Goal: Task Accomplishment & Management: Manage account settings

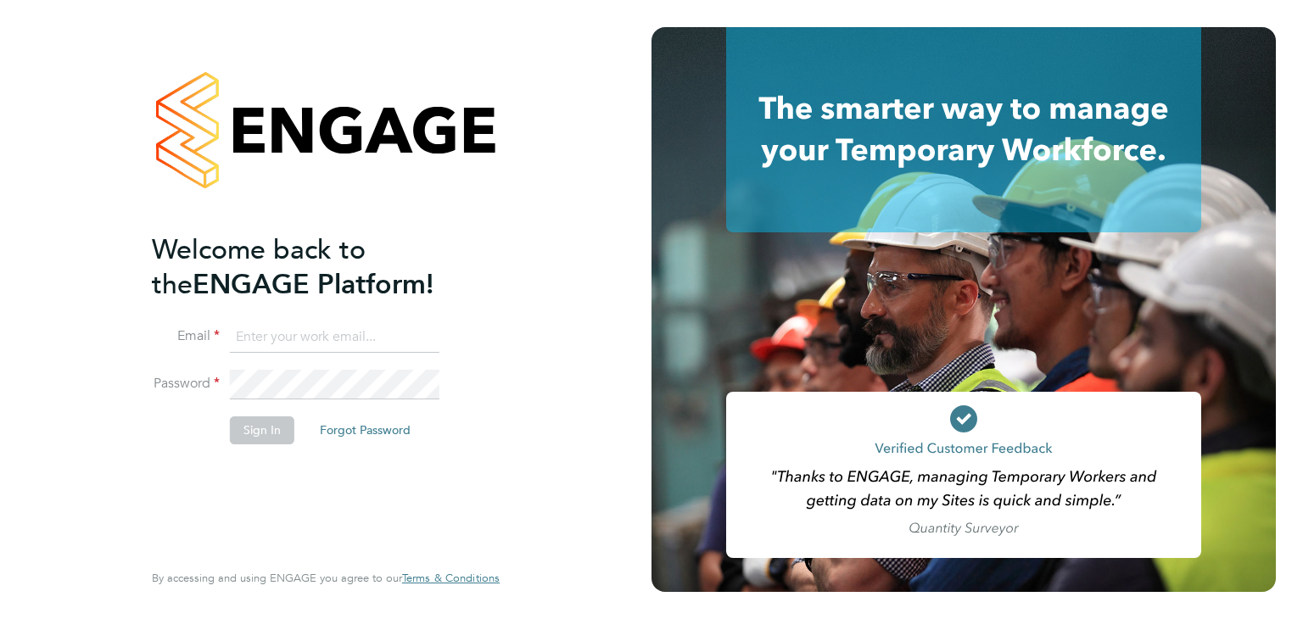
click at [302, 338] on input at bounding box center [334, 337] width 209 height 31
paste input "contractors@tempestresourcing.co.uk"
type input "contractors@tempestresourcing.co.uk"
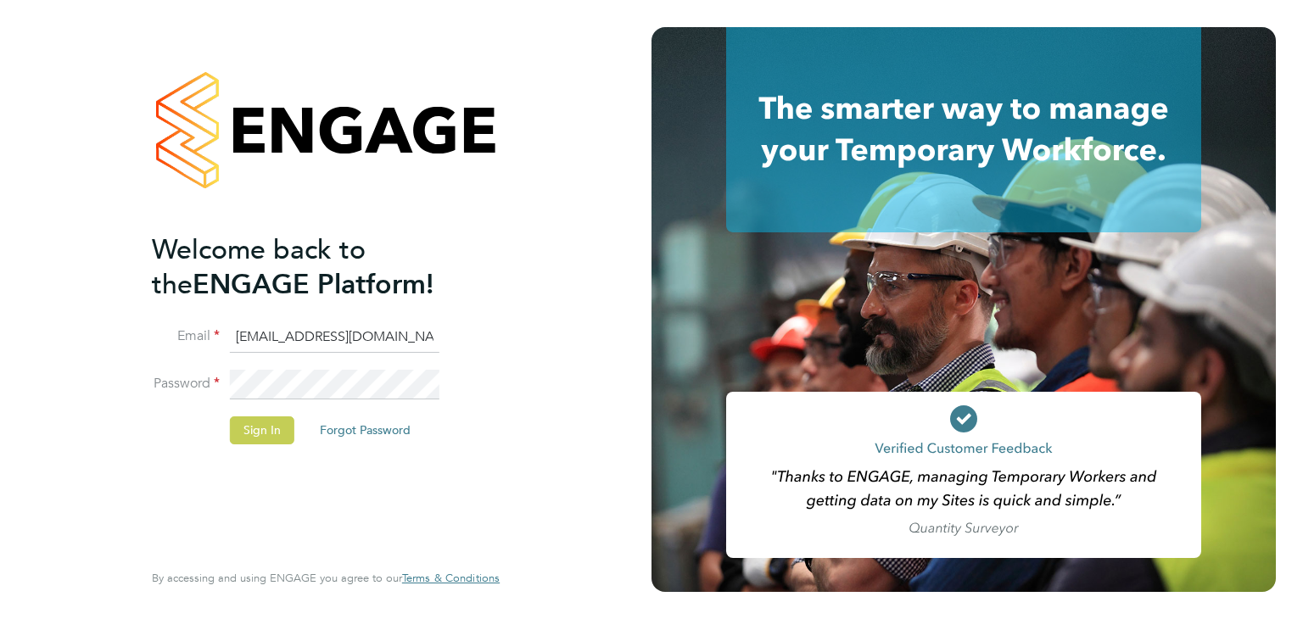
click at [258, 426] on button "Sign In" at bounding box center [262, 429] width 64 height 27
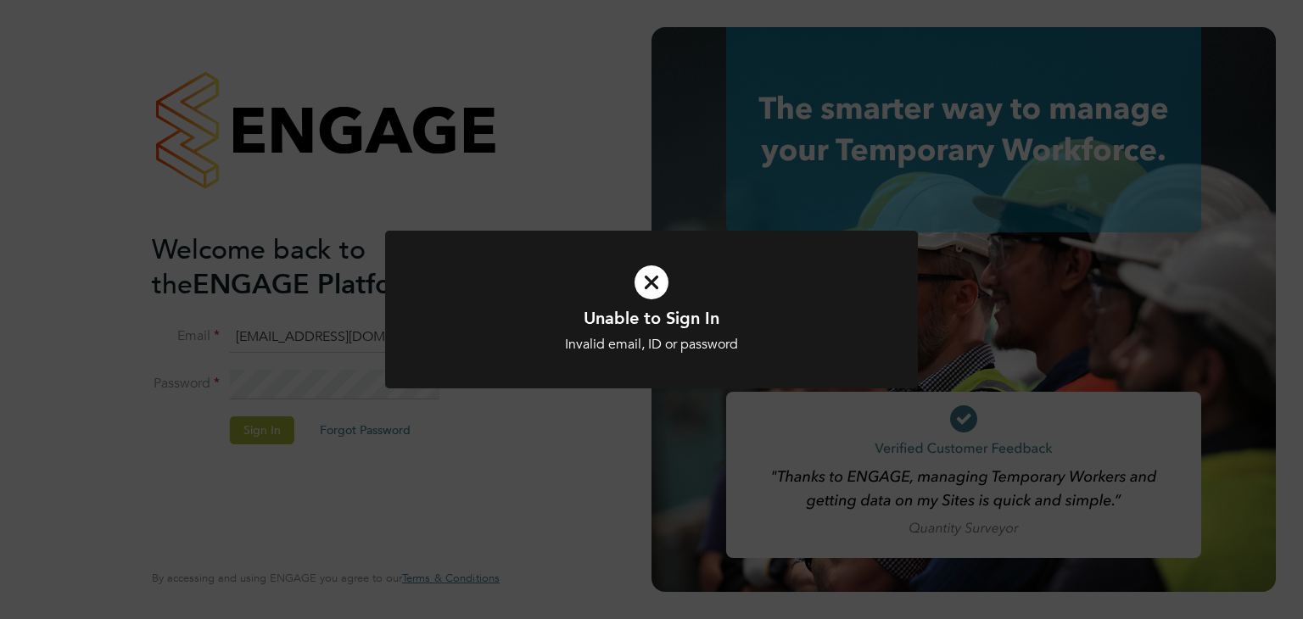
click at [554, 470] on div "Unable to Sign In Invalid email, ID or password Cancel Okay" at bounding box center [651, 309] width 1303 height 619
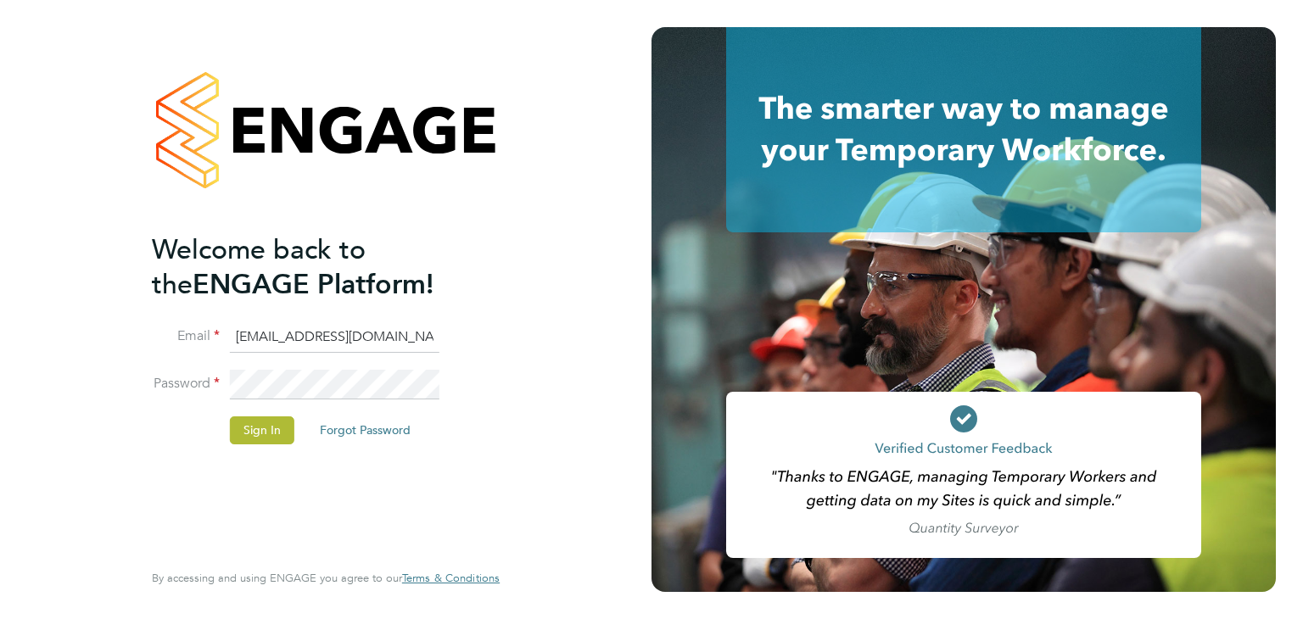
click at [305, 353] on li "Email contractors@tempestresourcing.co.uk" at bounding box center [317, 345] width 331 height 47
click at [361, 340] on input "contractors@tempestresourcing.co.uk" at bounding box center [334, 337] width 209 height 31
drag, startPoint x: 312, startPoint y: 340, endPoint x: 525, endPoint y: 345, distance: 212.9
click at [539, 345] on div "Welcome back to the ENGAGE Platform! Email contractors@tempestresourcing.co.uk …" at bounding box center [325, 309] width 651 height 619
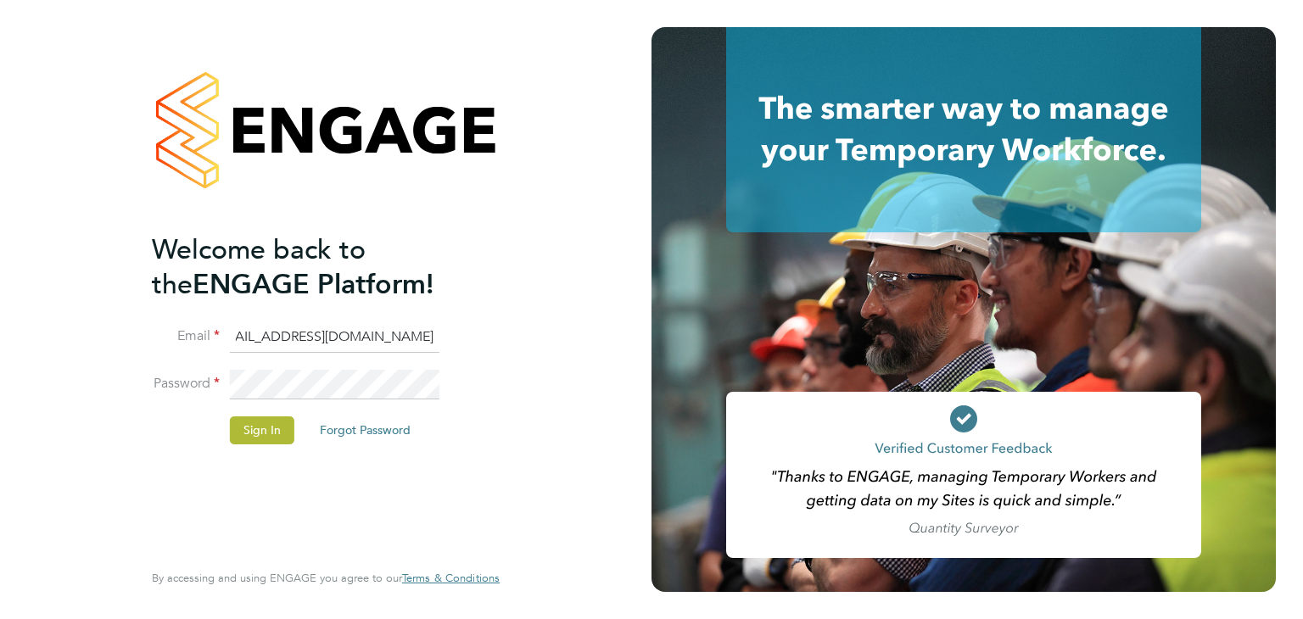
scroll to position [0, 0]
click at [259, 428] on button "Sign In" at bounding box center [262, 429] width 64 height 27
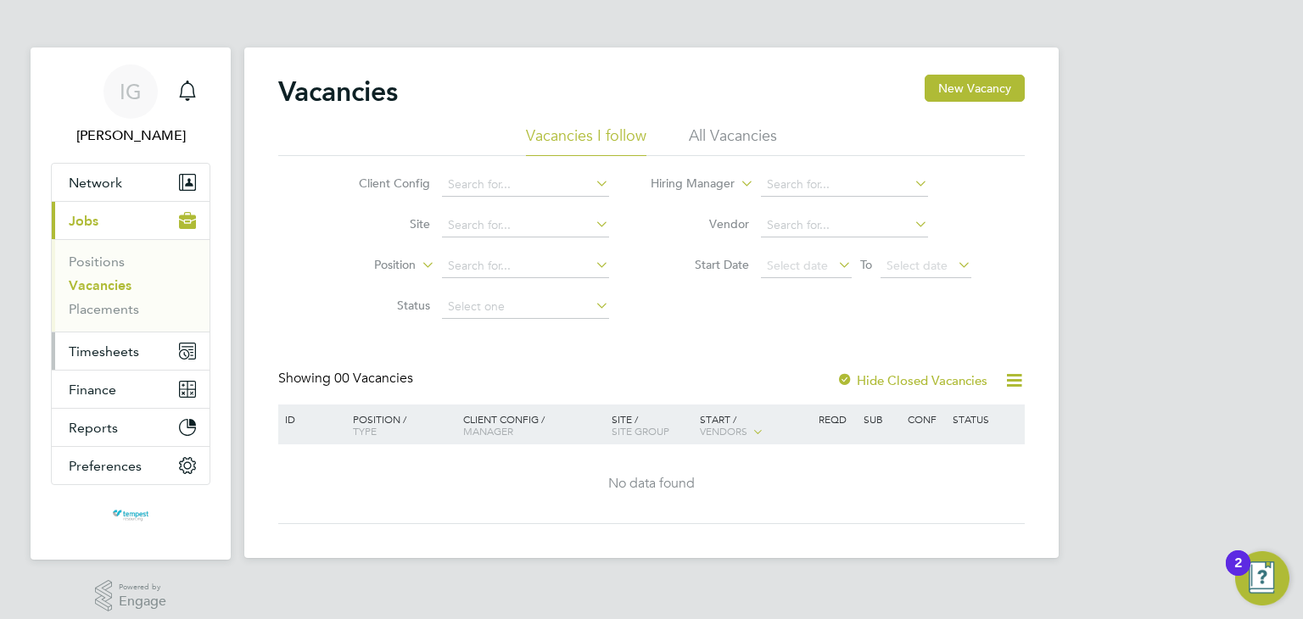
click at [114, 347] on span "Timesheets" at bounding box center [104, 351] width 70 height 16
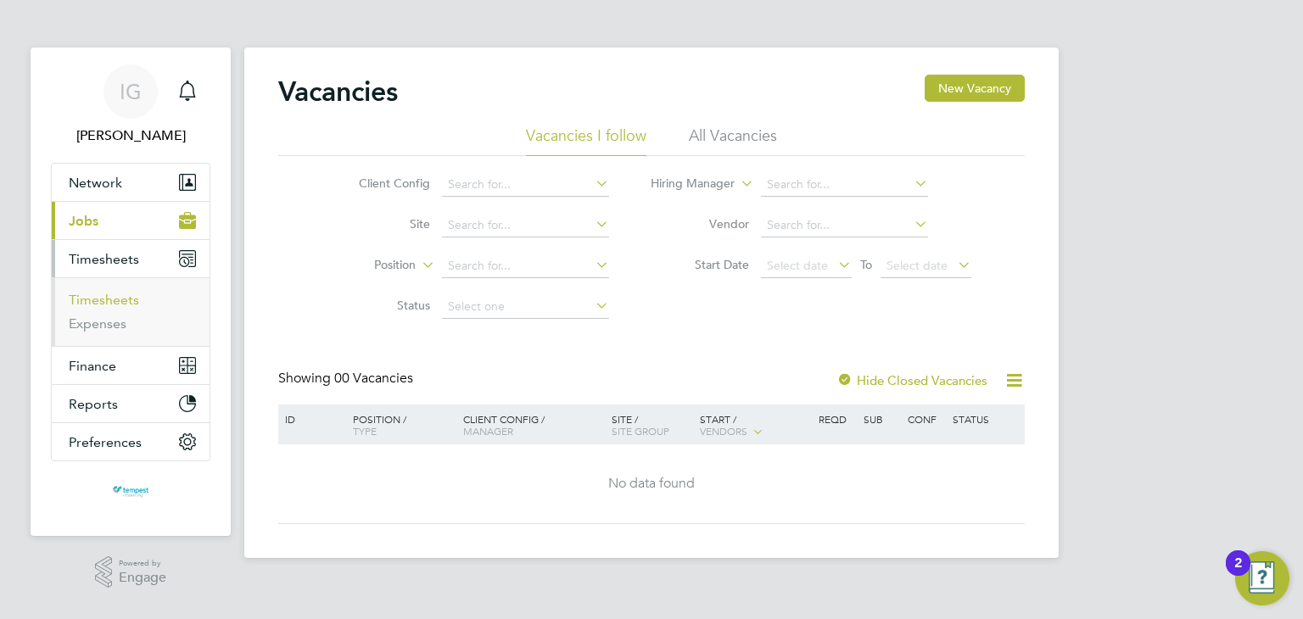
click at [118, 306] on link "Timesheets" at bounding box center [104, 300] width 70 height 16
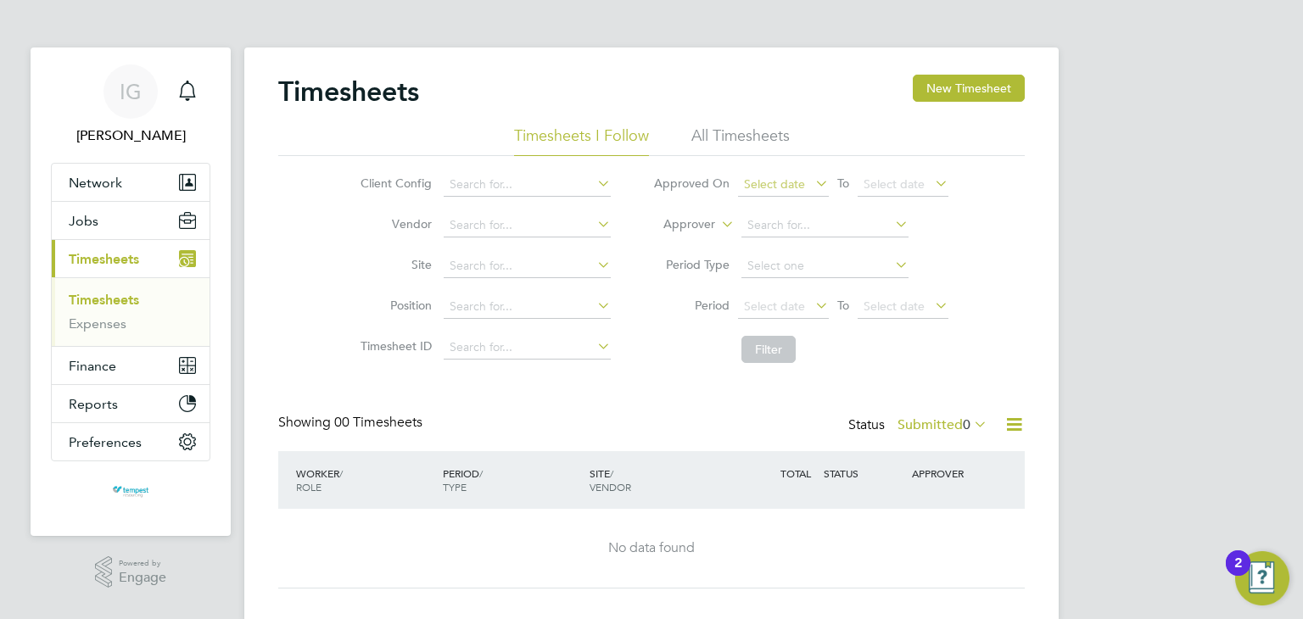
click at [806, 191] on span "Select date" at bounding box center [783, 185] width 91 height 23
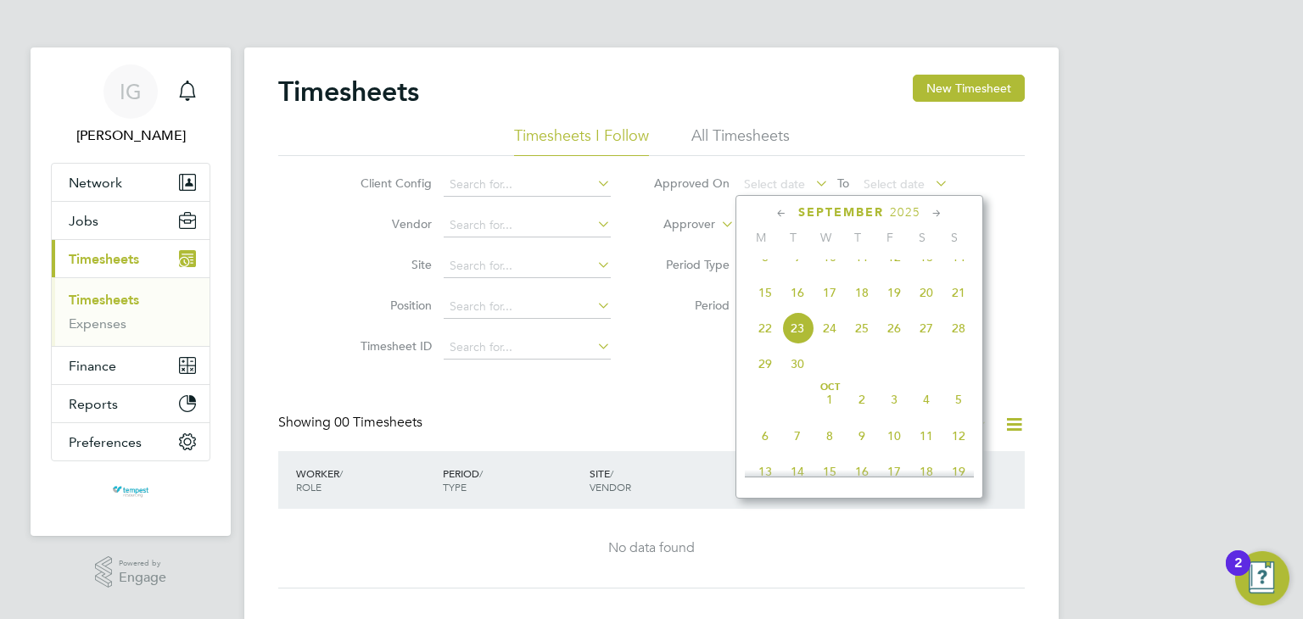
click at [865, 309] on span "18" at bounding box center [861, 292] width 32 height 32
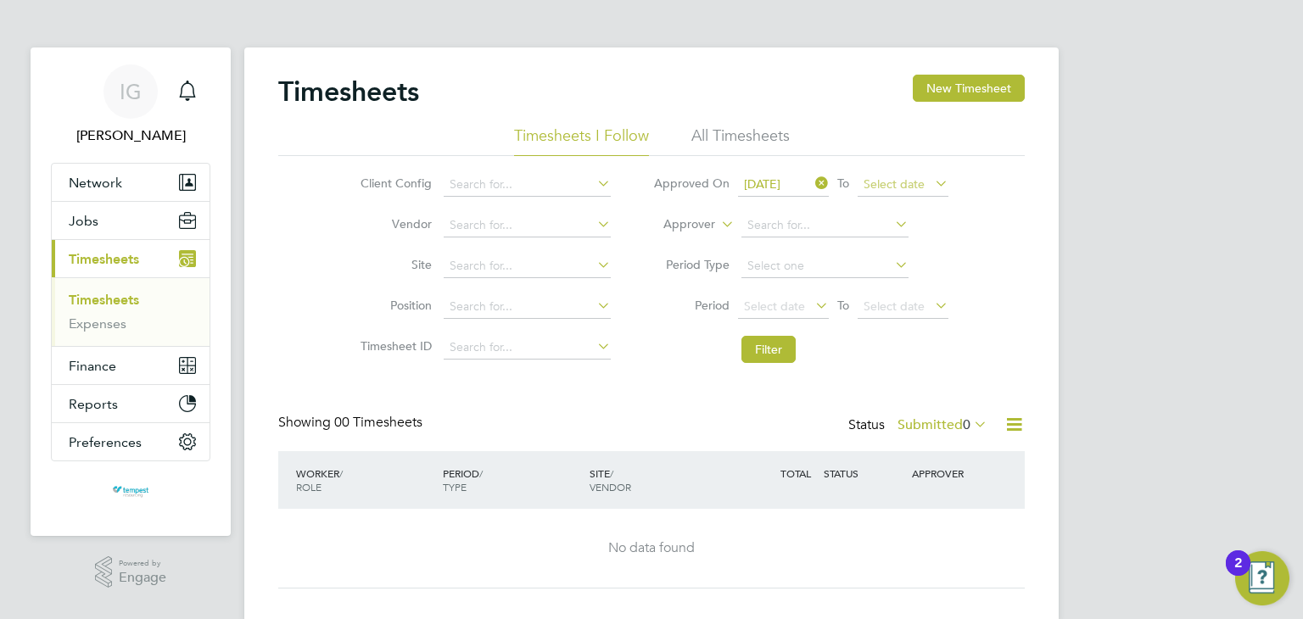
click at [901, 181] on span "Select date" at bounding box center [893, 183] width 61 height 15
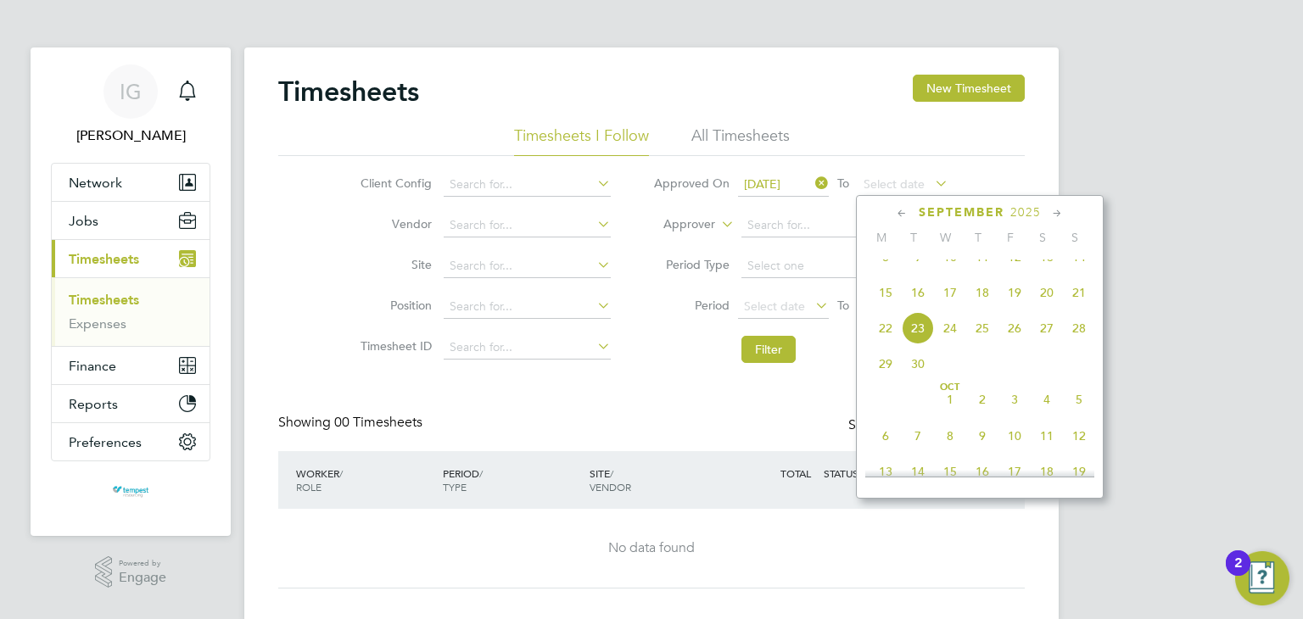
click at [951, 344] on span "24" at bounding box center [950, 328] width 32 height 32
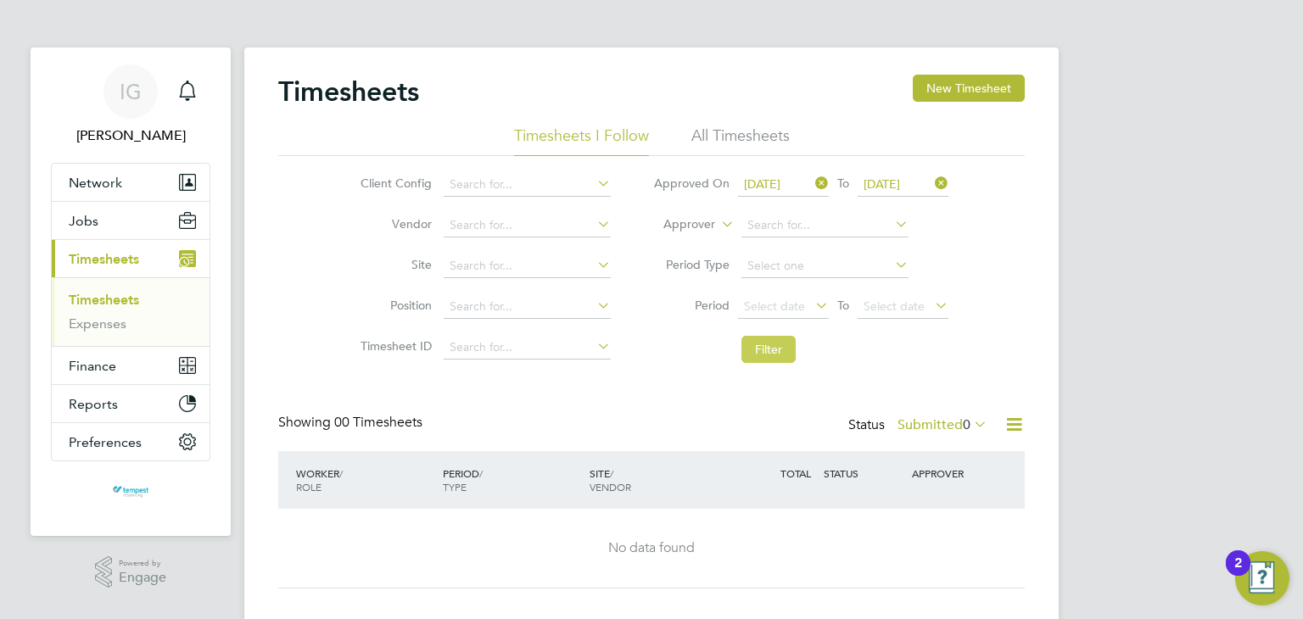
click at [780, 343] on button "Filter" at bounding box center [768, 349] width 54 height 27
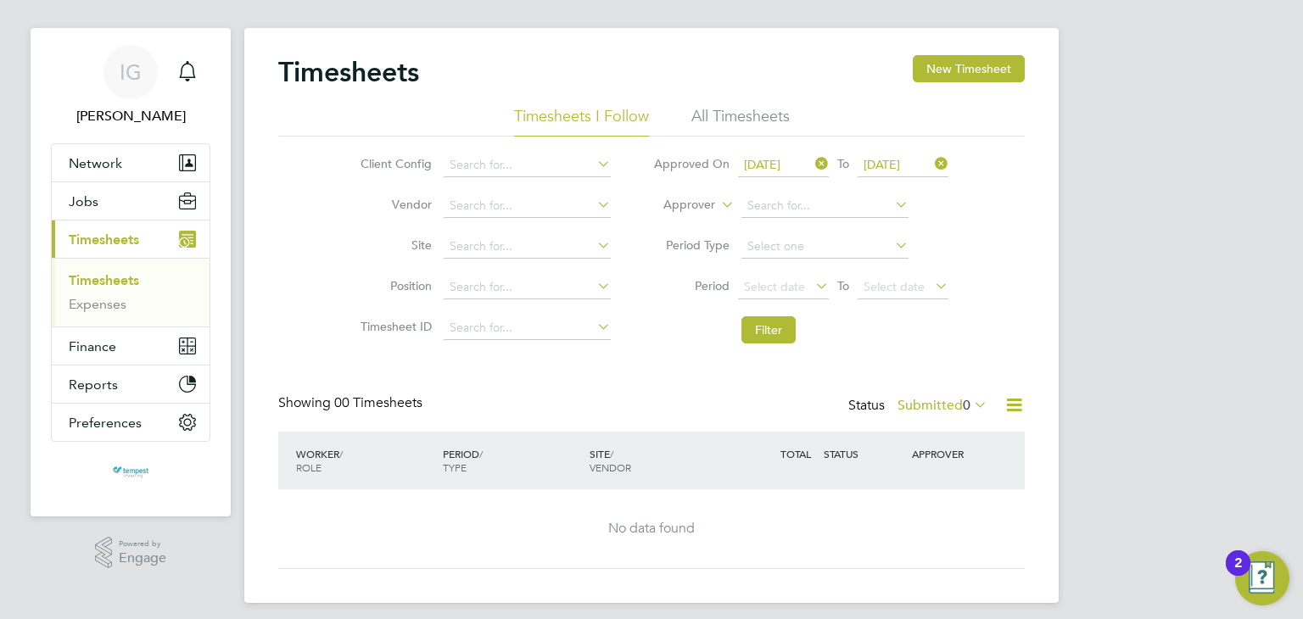
scroll to position [31, 0]
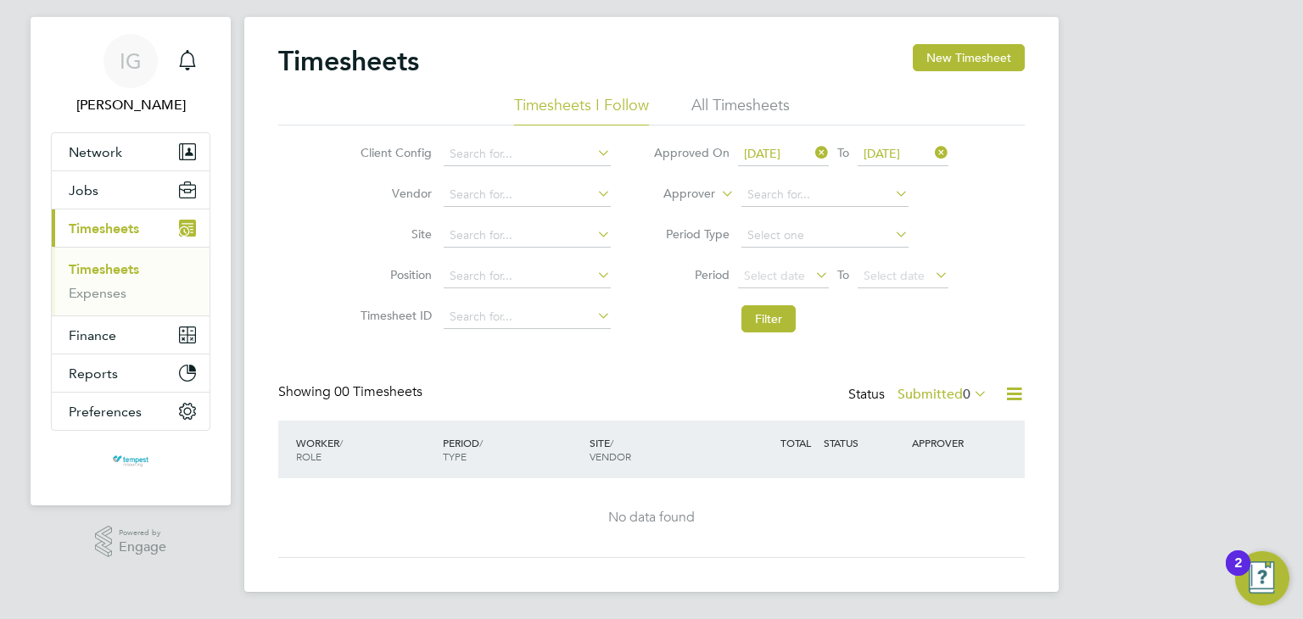
click at [812, 154] on icon at bounding box center [812, 153] width 0 height 24
click at [775, 146] on span "Select date" at bounding box center [774, 153] width 61 height 15
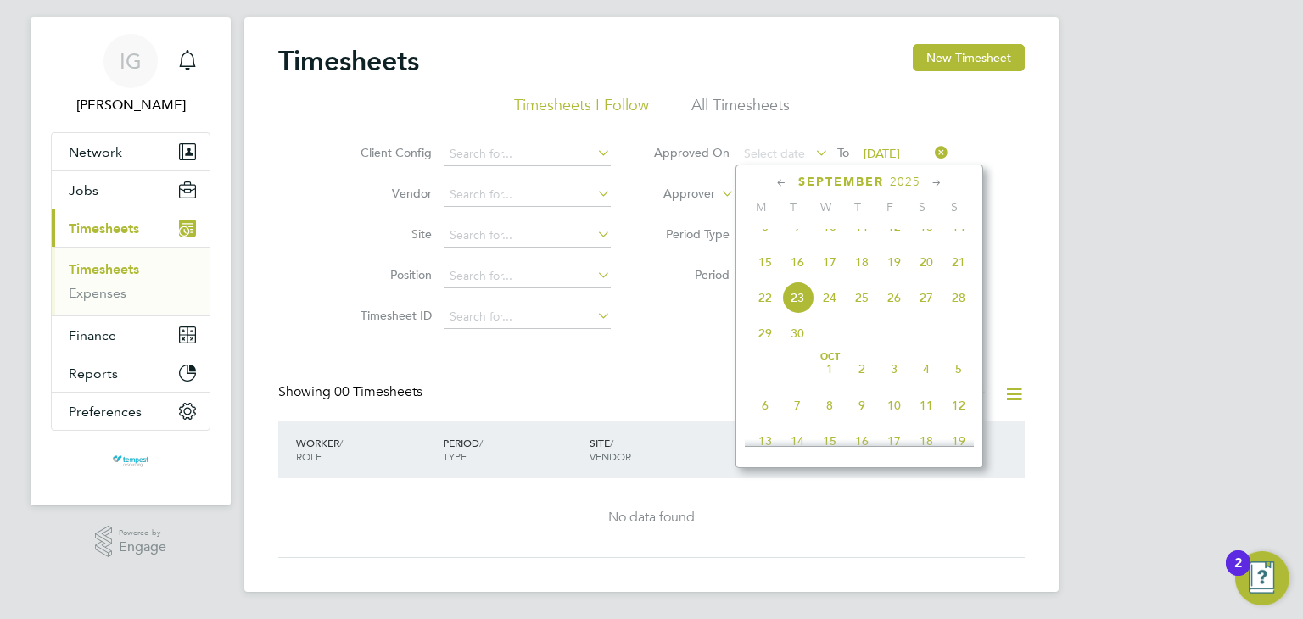
click at [800, 278] on span "16" at bounding box center [797, 262] width 32 height 32
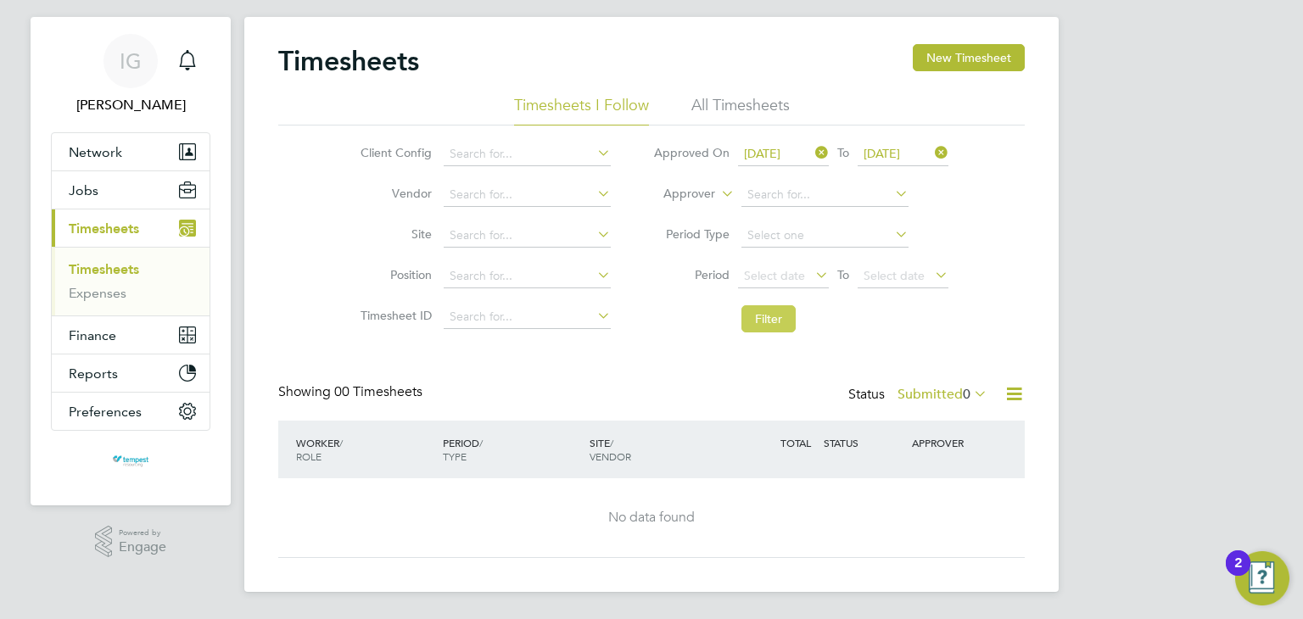
click at [770, 306] on button "Filter" at bounding box center [768, 318] width 54 height 27
click at [812, 153] on icon at bounding box center [812, 153] width 0 height 24
click at [801, 153] on span "Select date" at bounding box center [774, 153] width 61 height 15
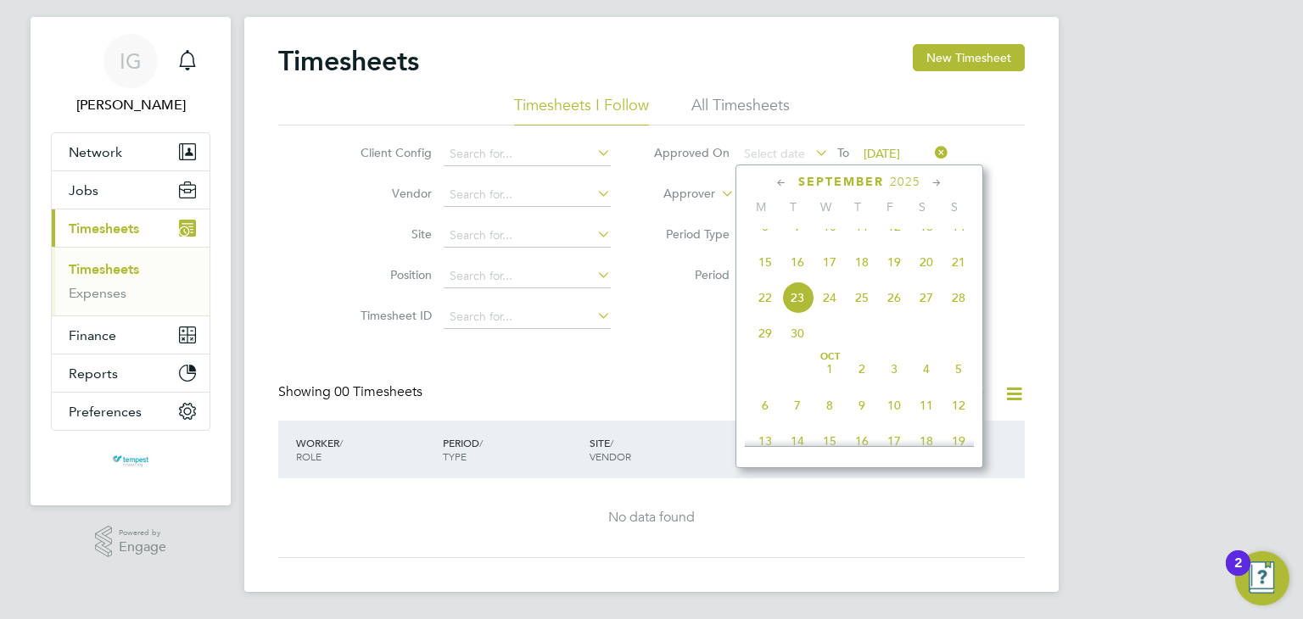
drag, startPoint x: 770, startPoint y: 243, endPoint x: 811, endPoint y: 304, distance: 73.4
click at [769, 243] on span "8" at bounding box center [765, 226] width 32 height 32
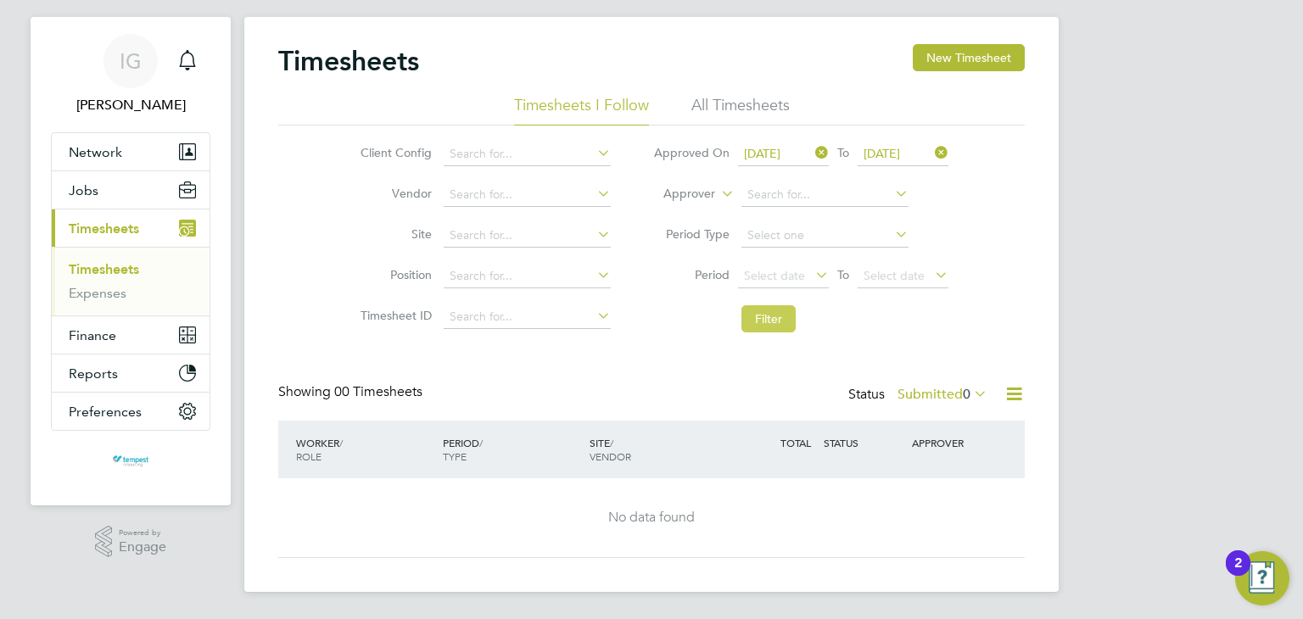
click at [773, 315] on button "Filter" at bounding box center [768, 318] width 54 height 27
click at [812, 153] on icon at bounding box center [812, 153] width 0 height 24
click at [812, 152] on icon at bounding box center [812, 153] width 0 height 24
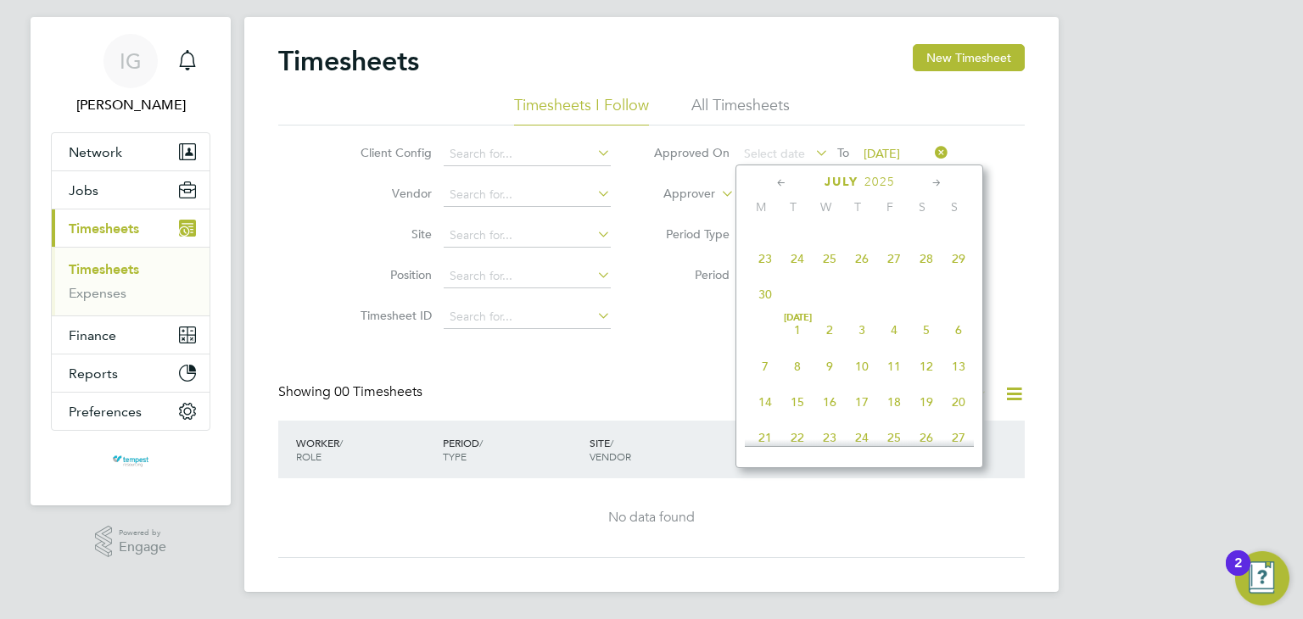
scroll to position [302, 0]
click at [807, 276] on span "24" at bounding box center [797, 265] width 32 height 32
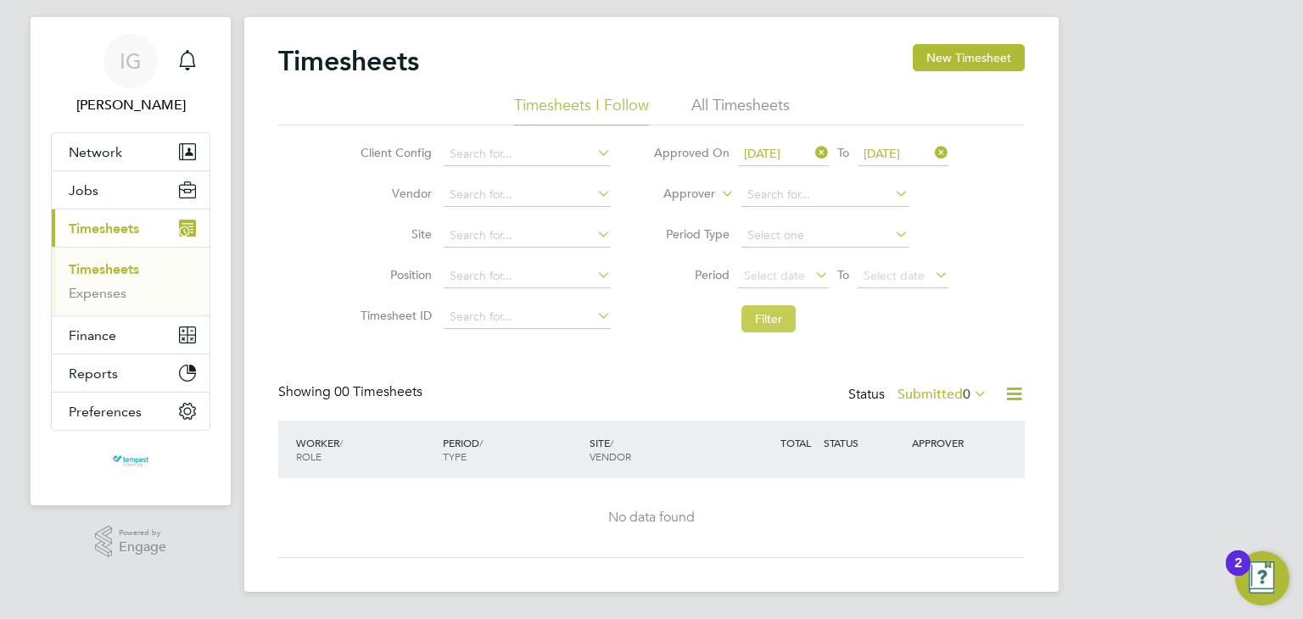
click at [778, 319] on button "Filter" at bounding box center [768, 318] width 54 height 27
click at [954, 397] on label "Submitted 0" at bounding box center [942, 394] width 90 height 17
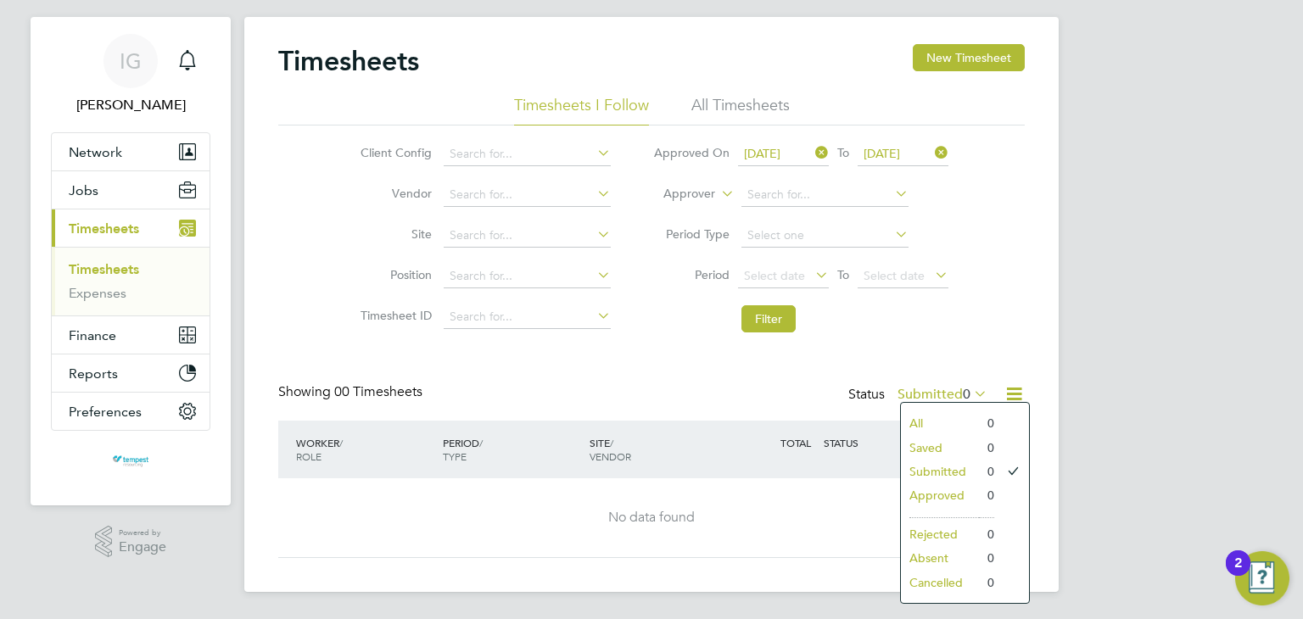
click at [960, 496] on li "Approved" at bounding box center [940, 495] width 78 height 24
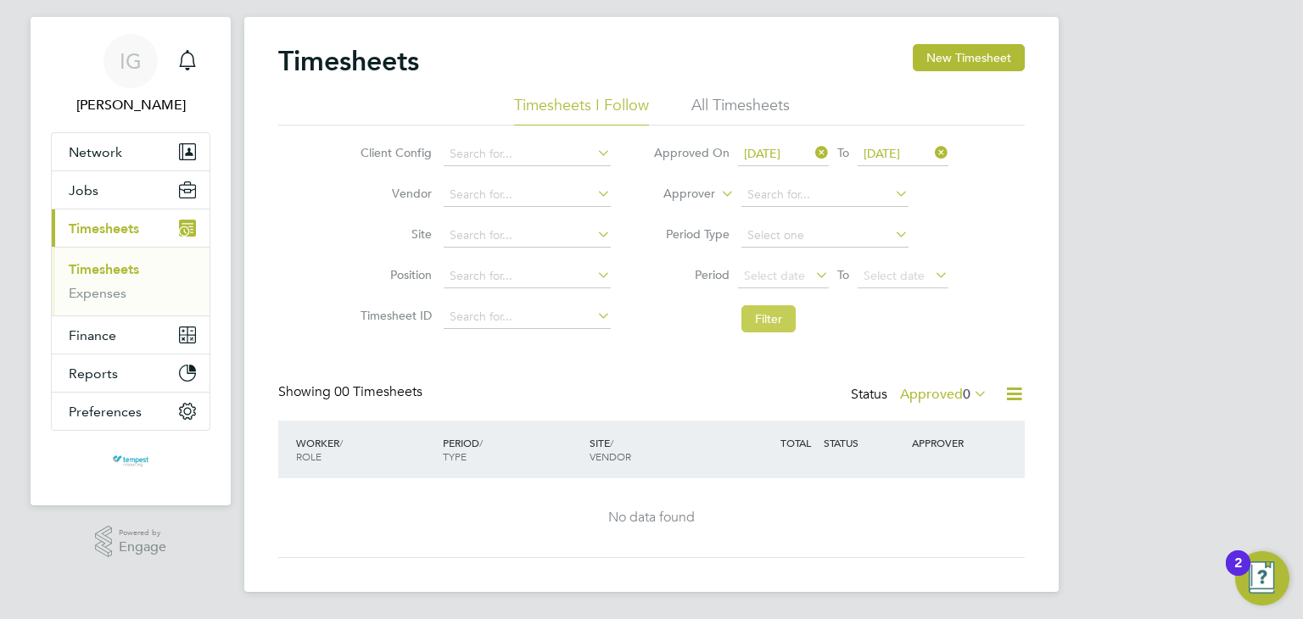
click at [775, 325] on button "Filter" at bounding box center [768, 318] width 54 height 27
click at [780, 150] on span "24 Jun 2025" at bounding box center [762, 153] width 36 height 15
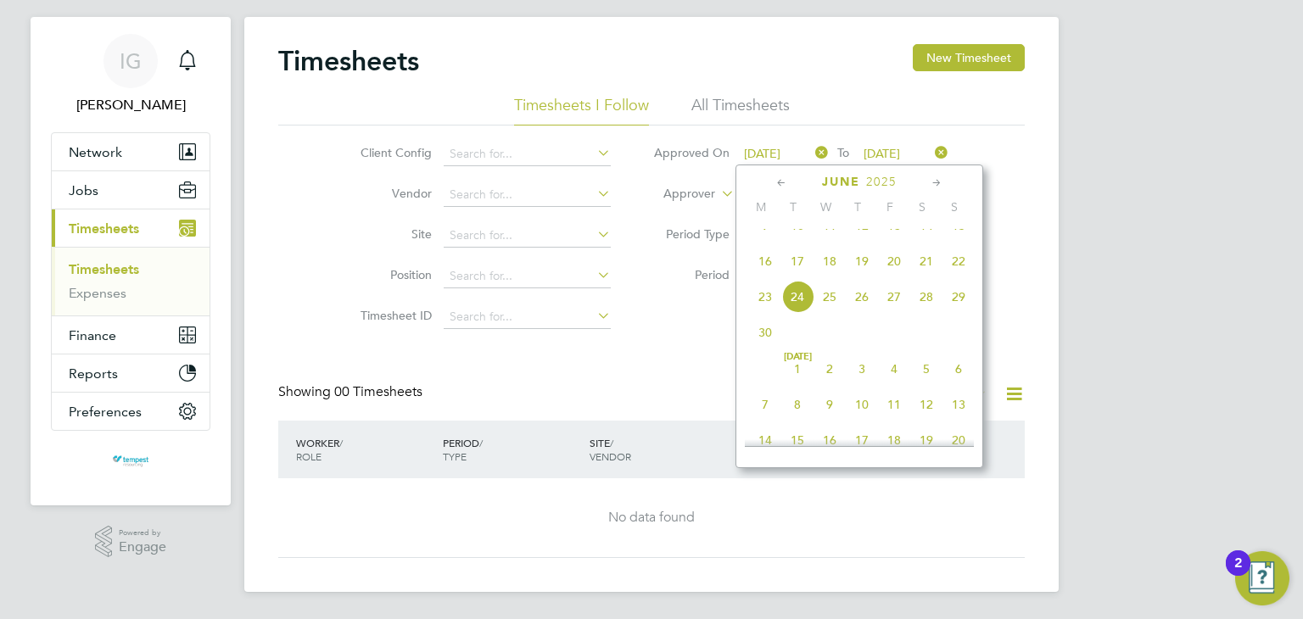
click at [781, 184] on icon at bounding box center [781, 183] width 16 height 19
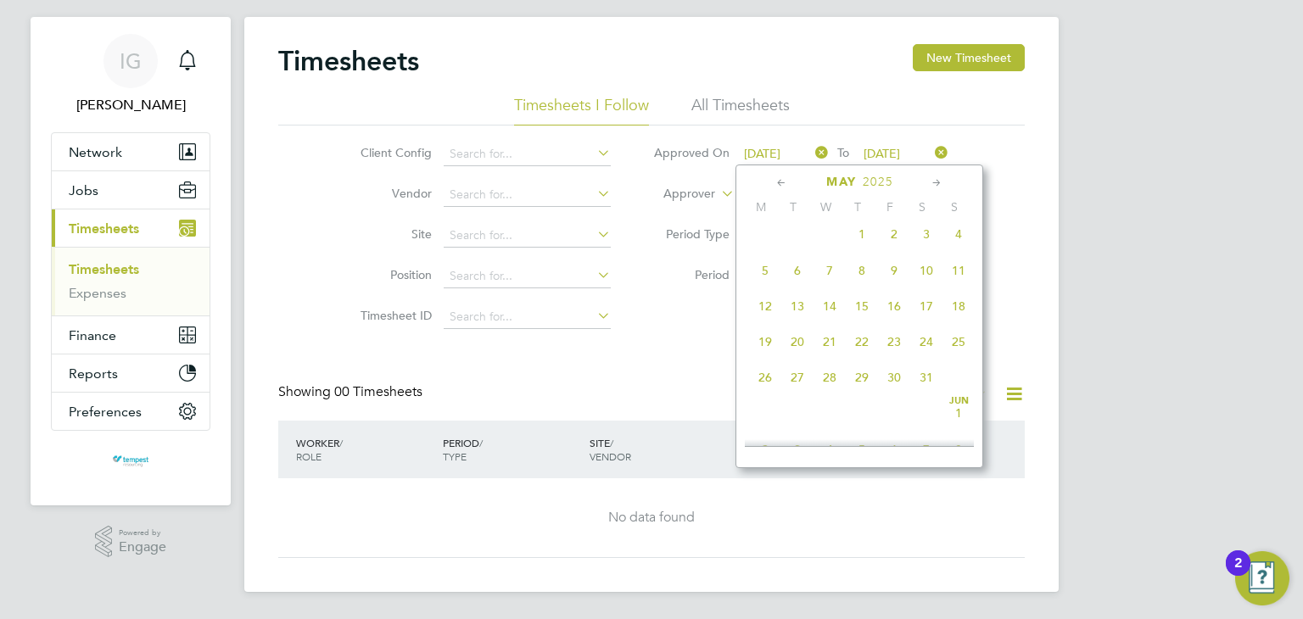
click at [781, 184] on icon at bounding box center [781, 183] width 16 height 19
click at [816, 268] on span "9" at bounding box center [829, 275] width 32 height 32
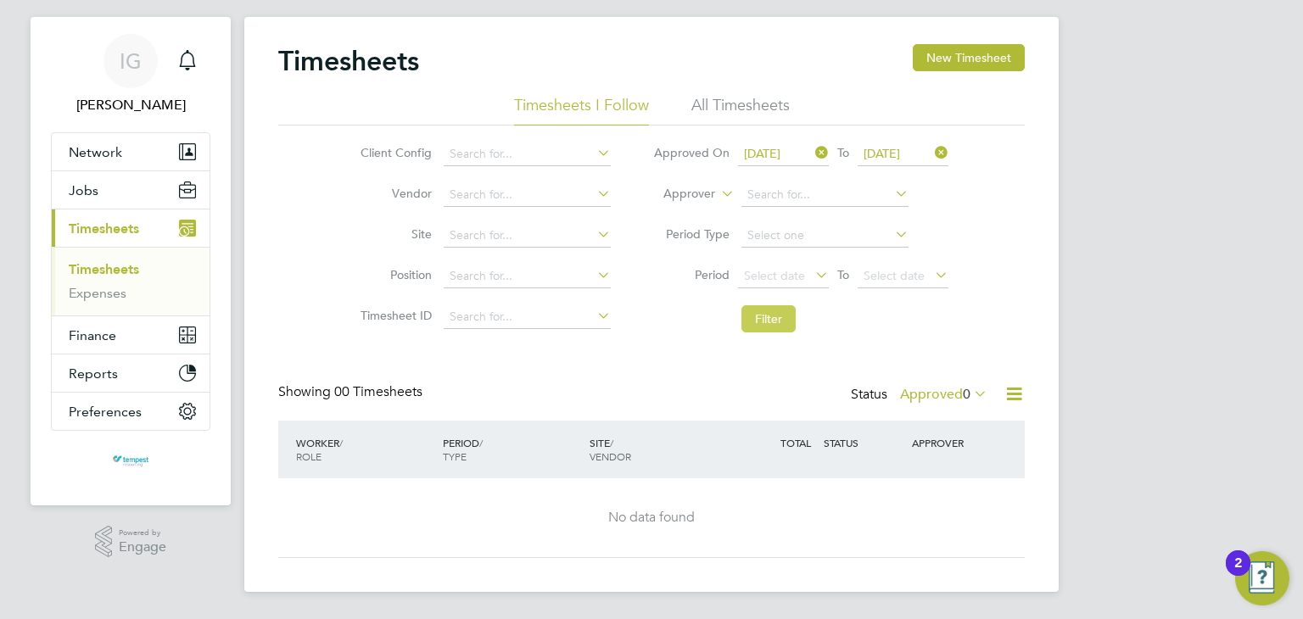
click at [783, 315] on button "Filter" at bounding box center [768, 318] width 54 height 27
click at [755, 103] on li "All Timesheets" at bounding box center [740, 110] width 98 height 31
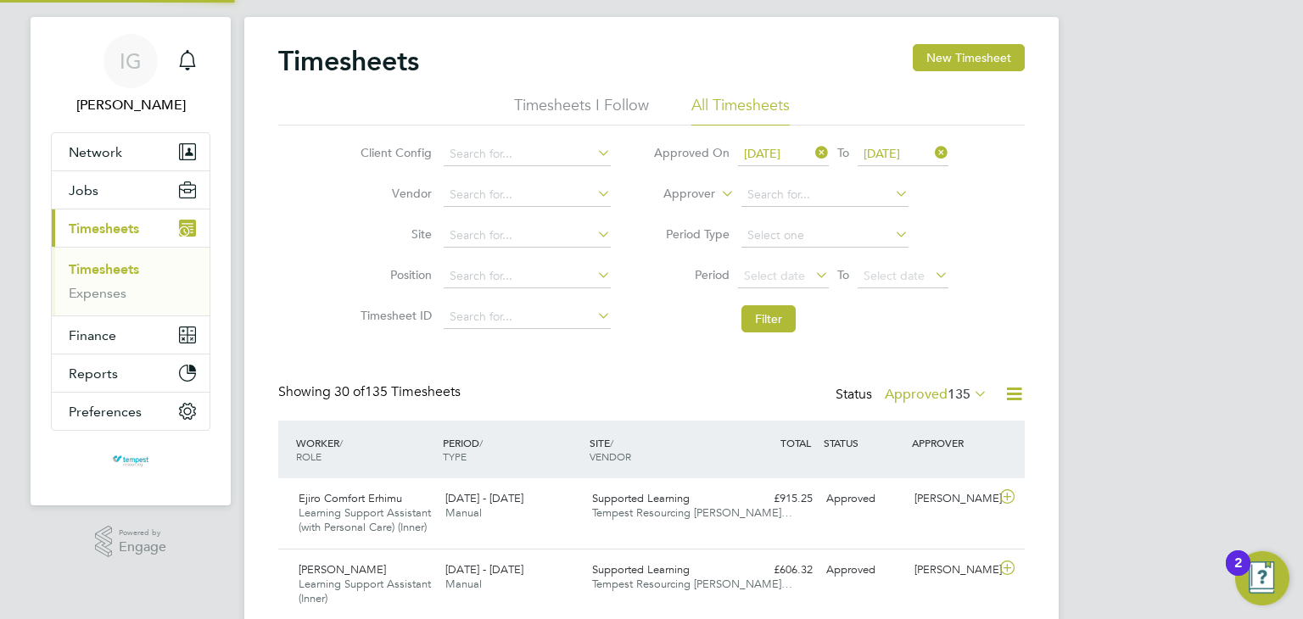
scroll to position [0, 0]
click at [812, 147] on icon at bounding box center [812, 153] width 0 height 24
click at [801, 155] on span "Select date" at bounding box center [774, 153] width 61 height 15
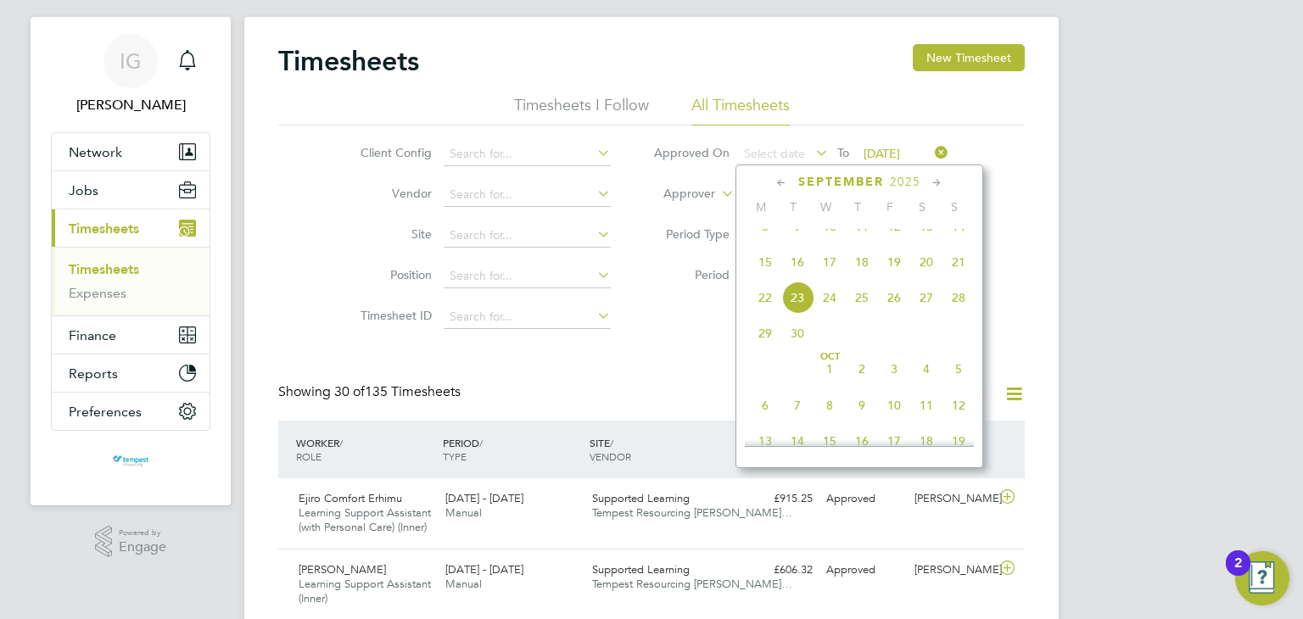
click at [865, 278] on span "18" at bounding box center [861, 262] width 32 height 32
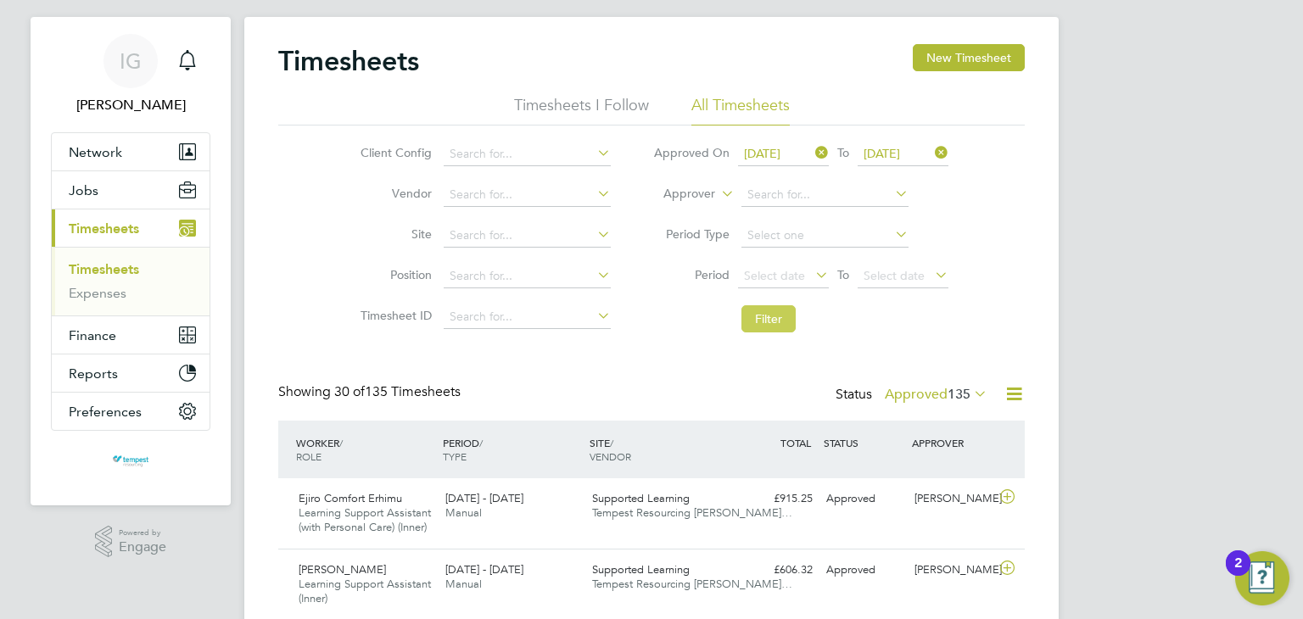
click at [767, 322] on button "Filter" at bounding box center [768, 318] width 54 height 27
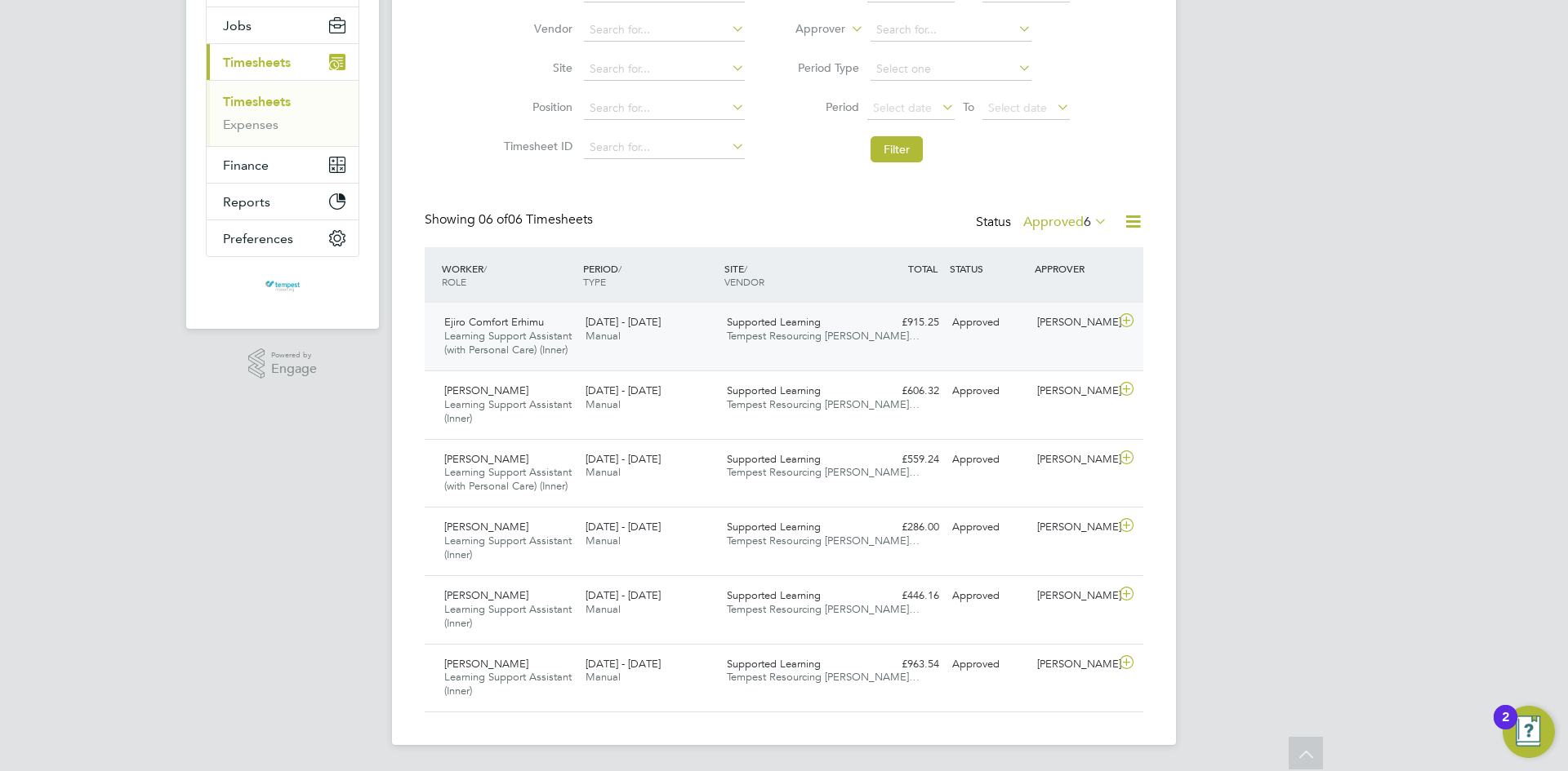
click at [636, 347] on div "15 - 21 Sep 2025 Manual" at bounding box center [649, 329] width 142 height 40
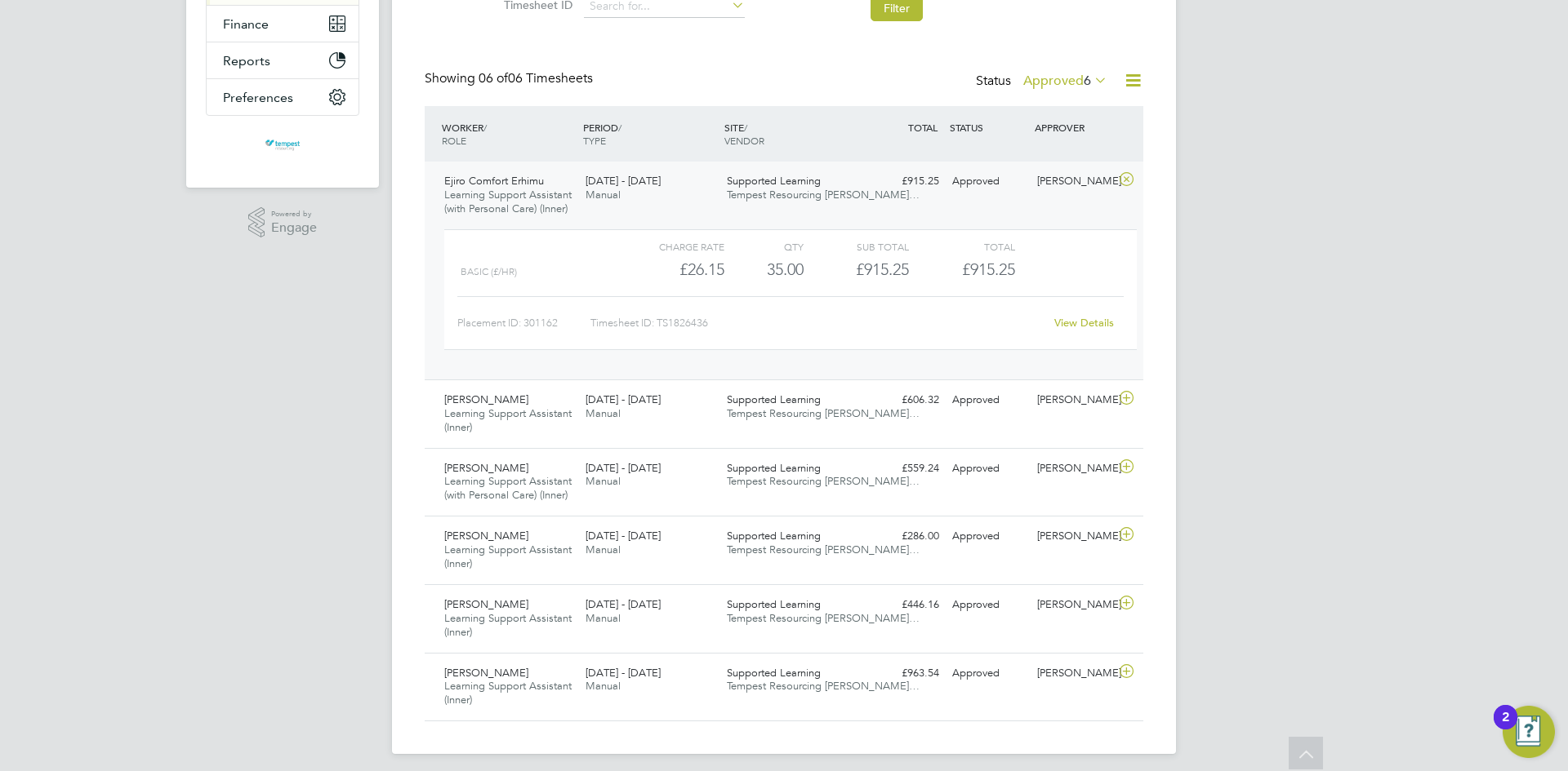
scroll to position [337, 0]
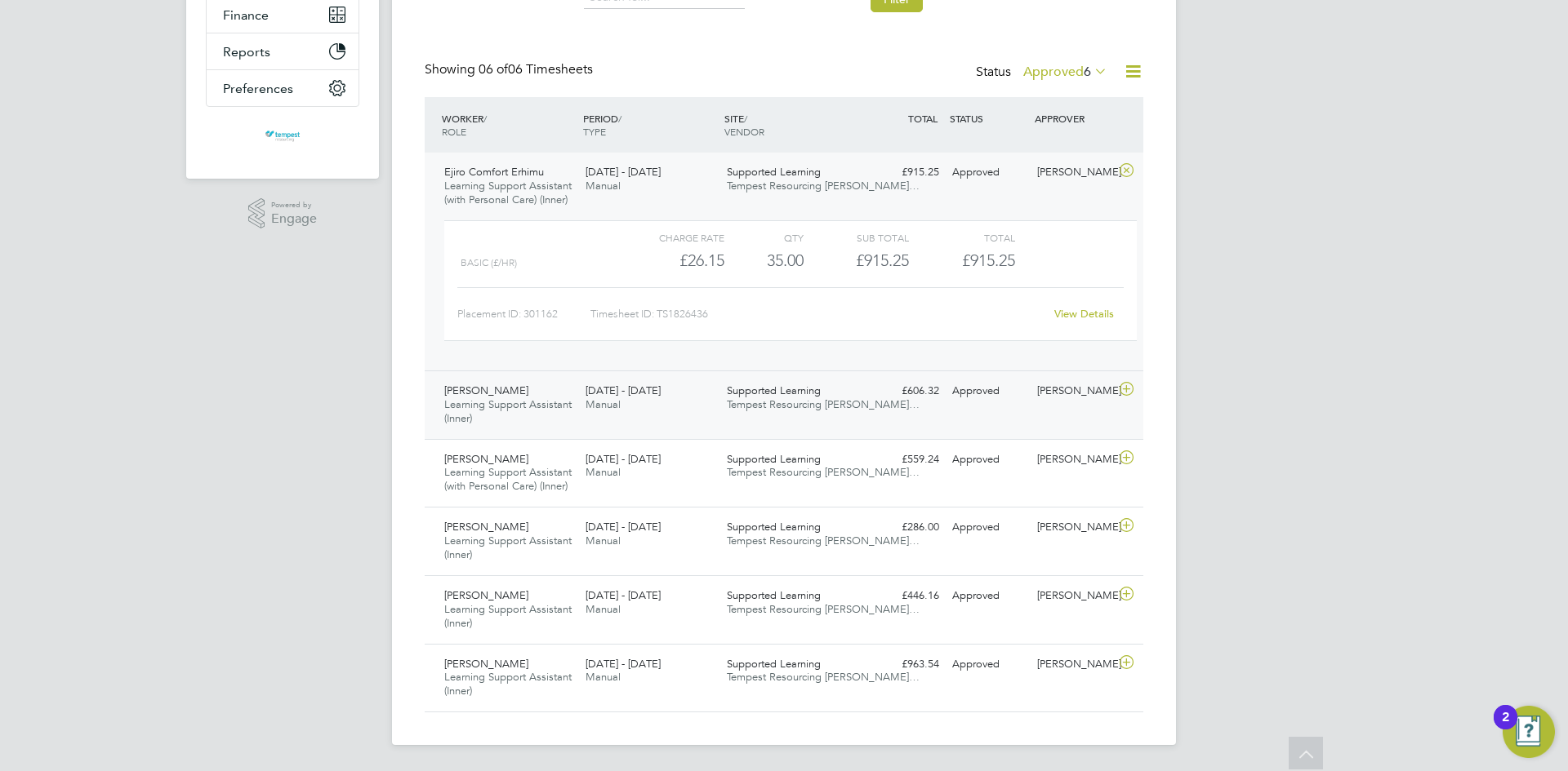
click at [685, 392] on div "15 - 21 Sep 2025 Manual" at bounding box center [649, 398] width 142 height 40
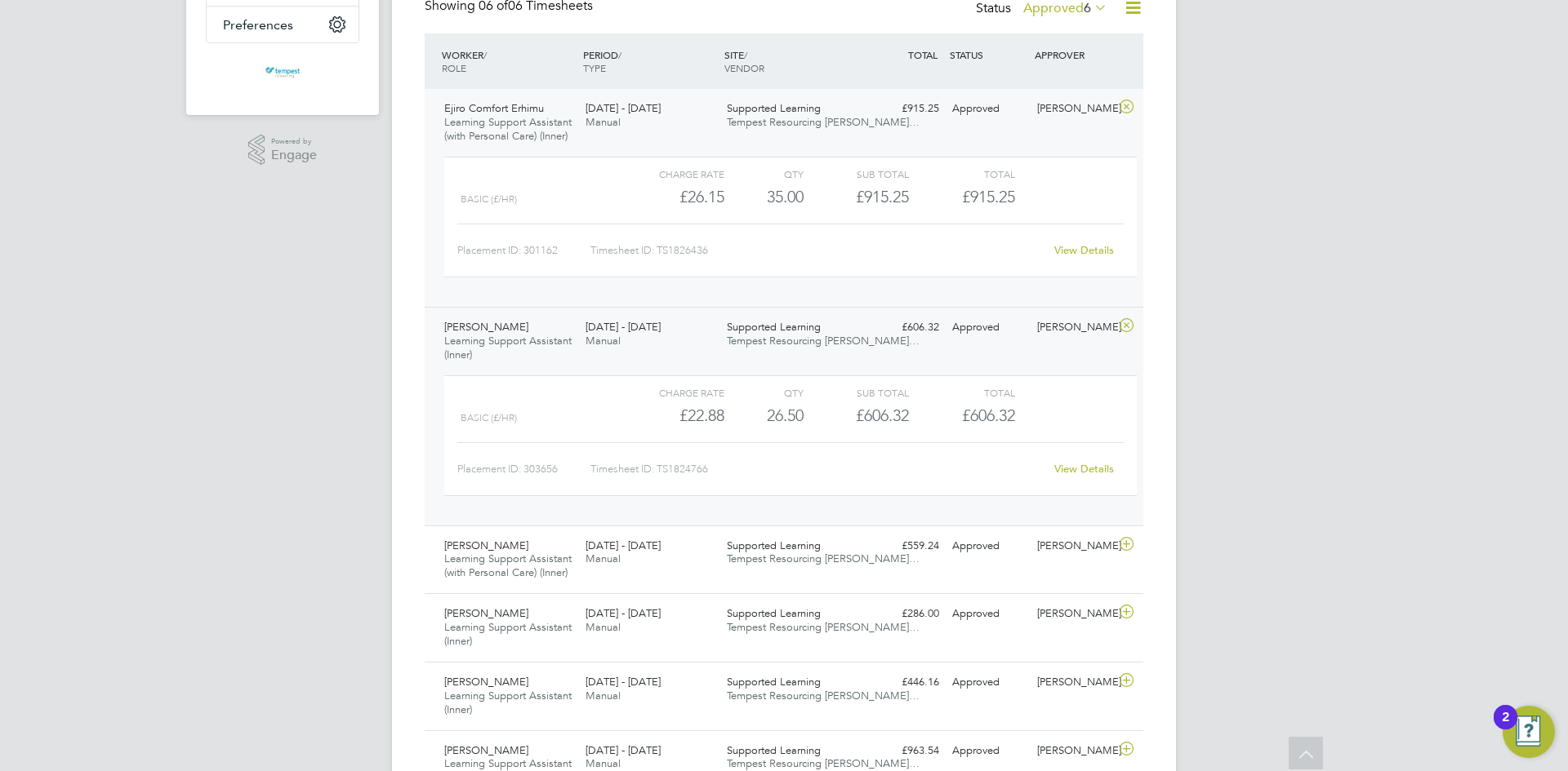
scroll to position [487, 0]
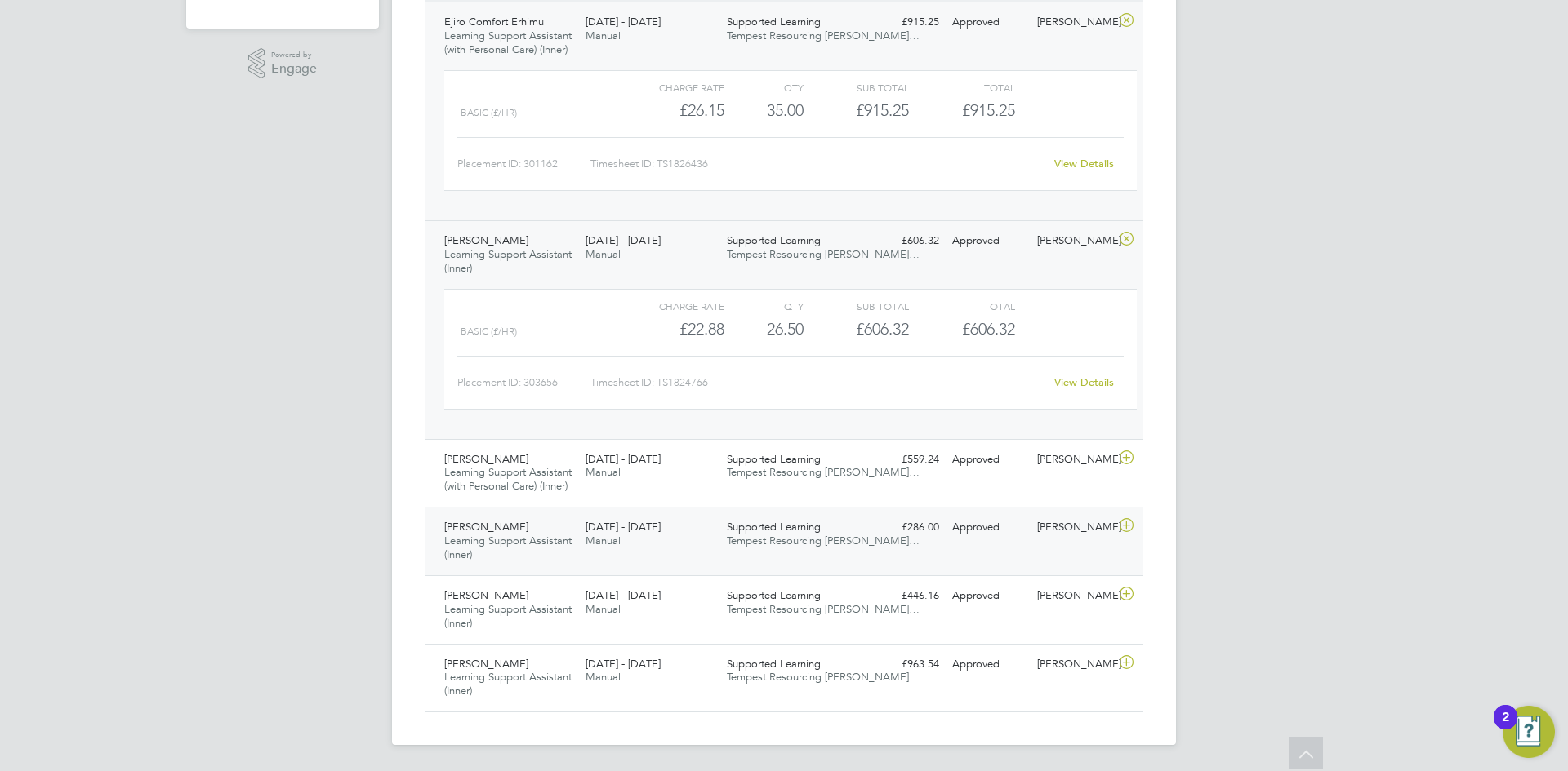
click at [672, 540] on div "1 - 7 Sep 2025 Manual" at bounding box center [649, 534] width 142 height 40
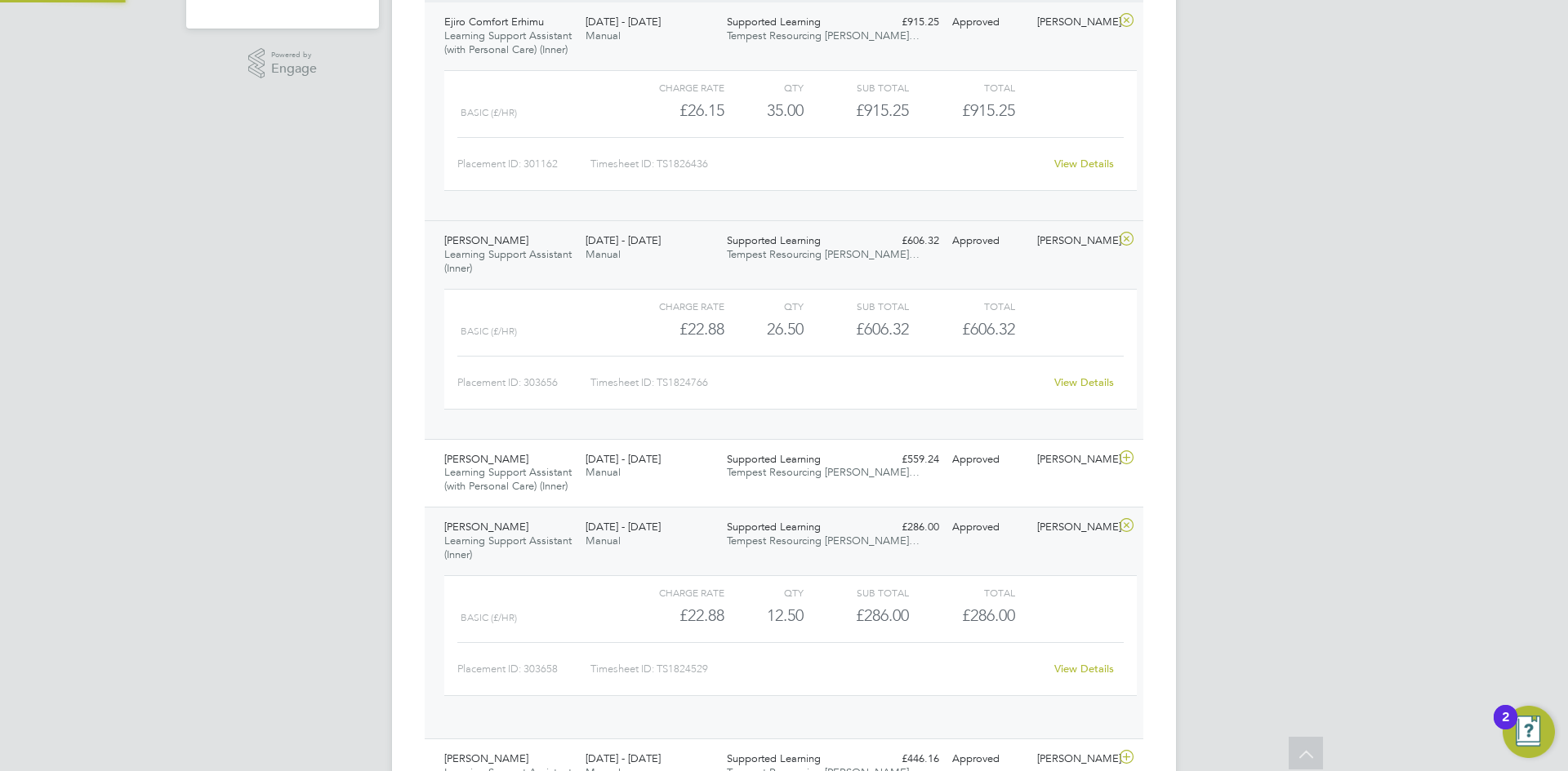
scroll to position [28, 159]
